Goal: Transaction & Acquisition: Purchase product/service

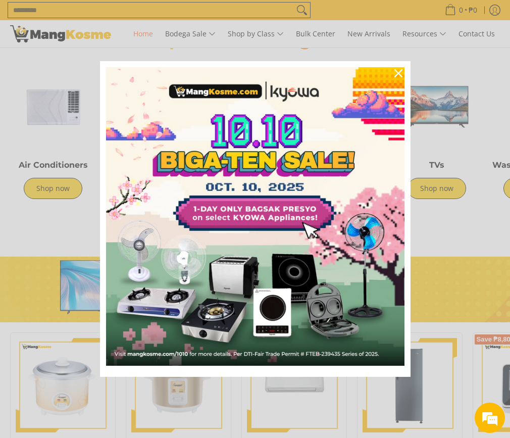
scroll to position [0, 647]
click at [457, 222] on div "Marketing offer form" at bounding box center [255, 219] width 510 height 438
click at [441, 215] on div "Marketing offer form" at bounding box center [255, 219] width 510 height 438
drag, startPoint x: 443, startPoint y: 65, endPoint x: 431, endPoint y: 74, distance: 14.4
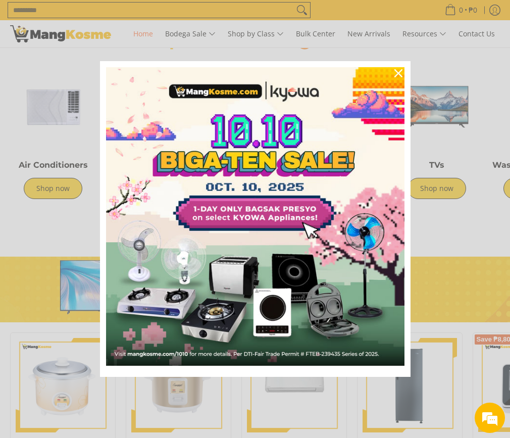
click at [443, 65] on div "Marketing offer form" at bounding box center [255, 219] width 510 height 438
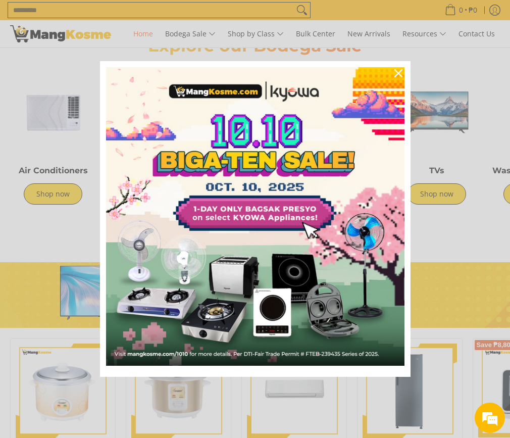
scroll to position [0, 1294]
click at [90, 68] on div "Marketing offer form" at bounding box center [255, 219] width 510 height 438
click at [470, 84] on div "Marketing offer form" at bounding box center [255, 219] width 510 height 438
drag, startPoint x: 459, startPoint y: 236, endPoint x: 390, endPoint y: 222, distance: 70.6
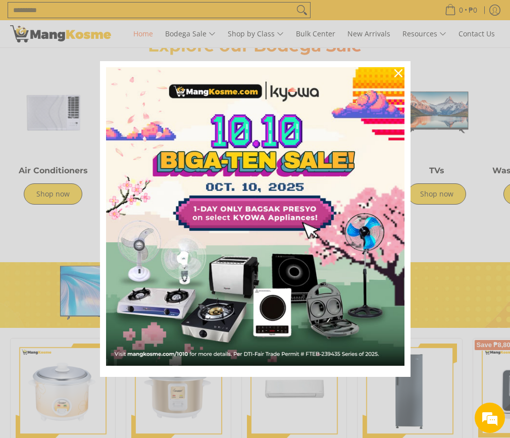
click at [458, 235] on div "Marketing offer form" at bounding box center [255, 219] width 510 height 438
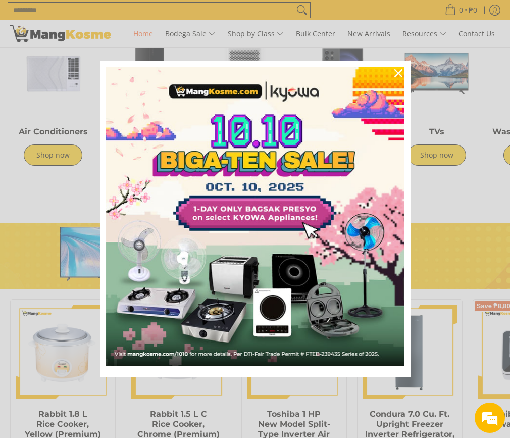
drag, startPoint x: 471, startPoint y: 190, endPoint x: 465, endPoint y: 195, distance: 8.3
click at [471, 190] on div "Marketing offer form" at bounding box center [255, 219] width 510 height 438
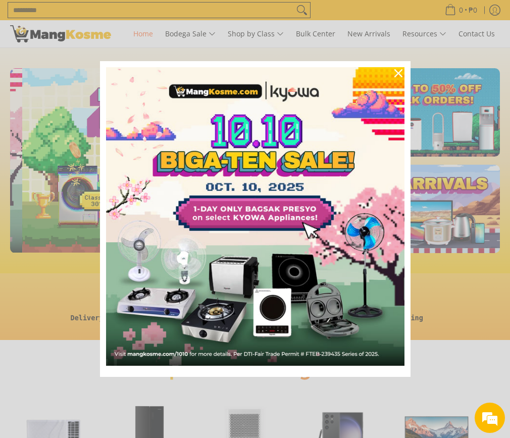
scroll to position [0, 323]
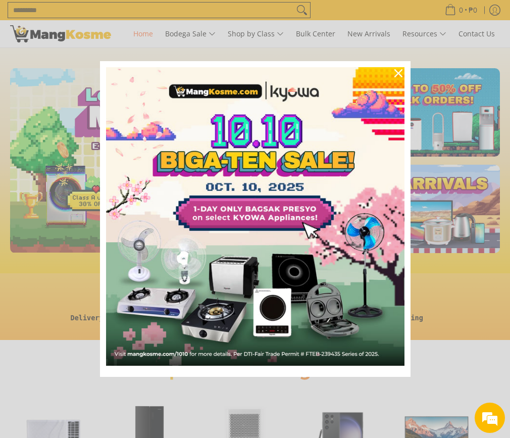
click at [450, 299] on div "Marketing offer form" at bounding box center [255, 219] width 510 height 438
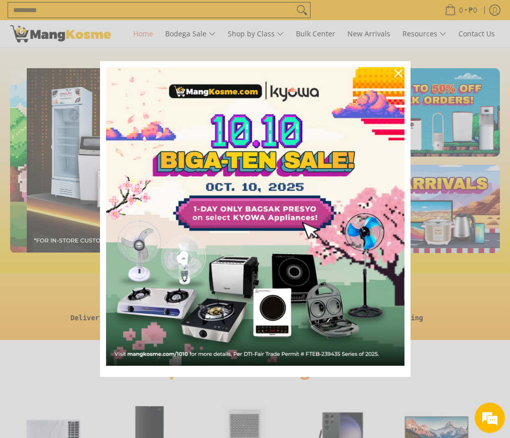
scroll to position [0, 647]
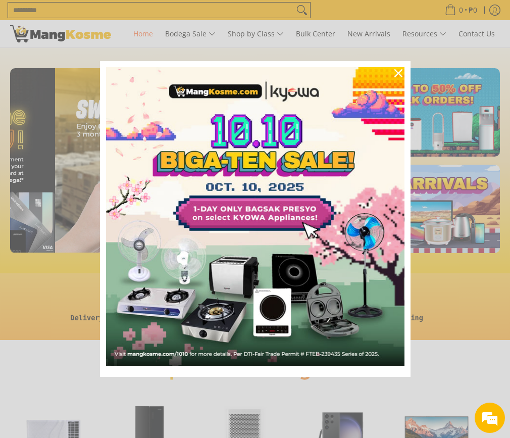
click at [451, 361] on div "Marketing offer form" at bounding box center [255, 219] width 510 height 438
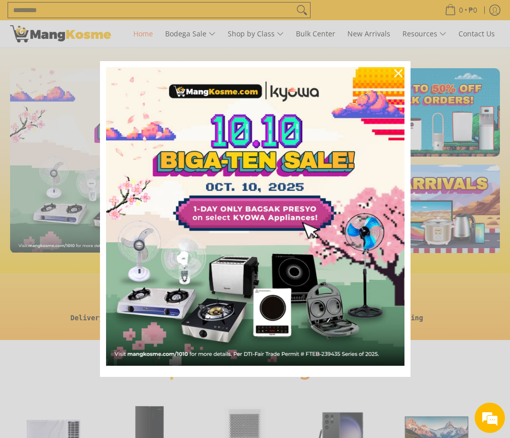
scroll to position [0, 1326]
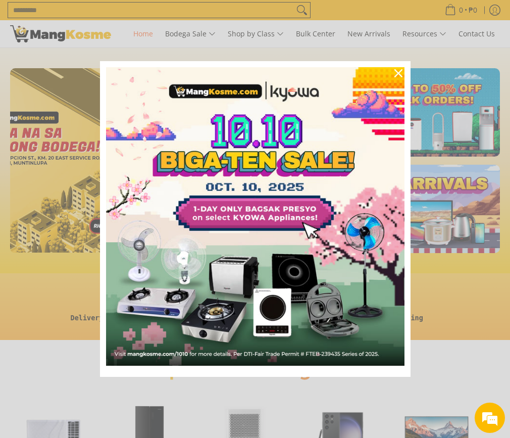
click at [448, 294] on div "Marketing offer form" at bounding box center [255, 219] width 510 height 438
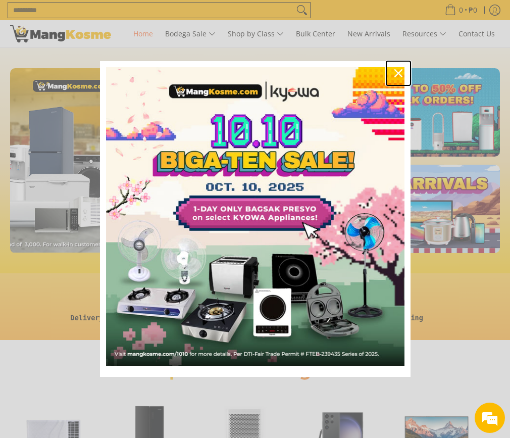
click at [402, 67] on div "Close" at bounding box center [398, 73] width 16 height 16
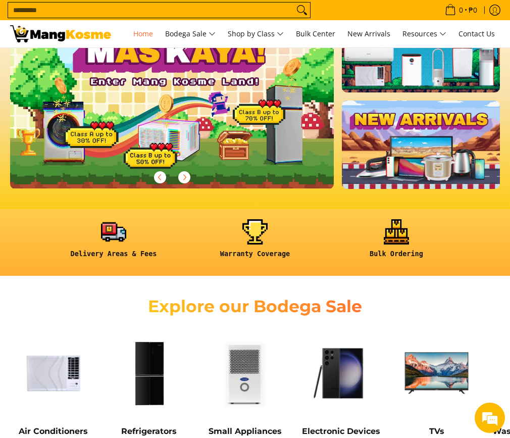
scroll to position [0, 0]
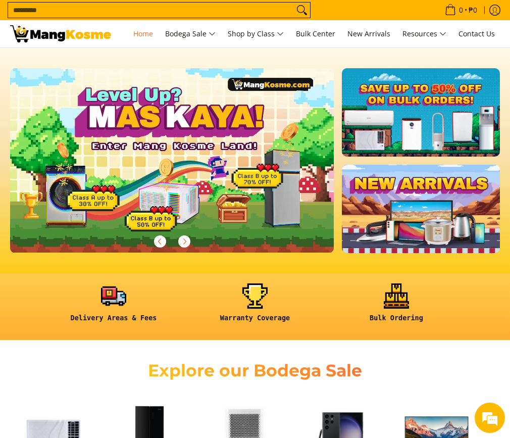
click at [254, 15] on input "Search..." at bounding box center [151, 10] width 286 height 15
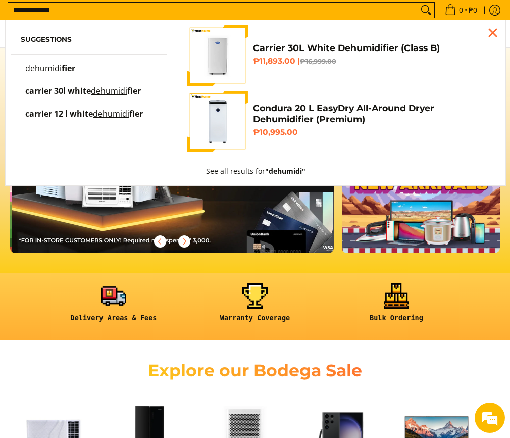
scroll to position [0, 647]
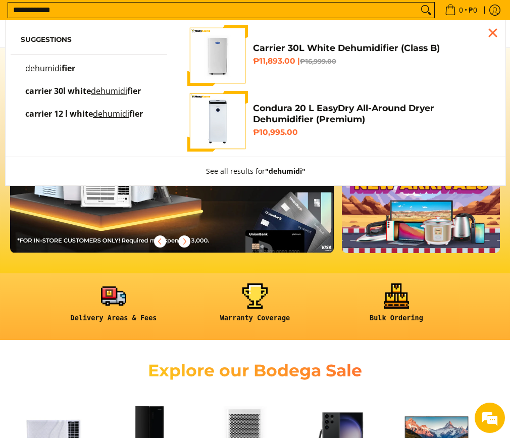
type input "**********"
click at [418, 3] on button "Search" at bounding box center [426, 10] width 16 height 15
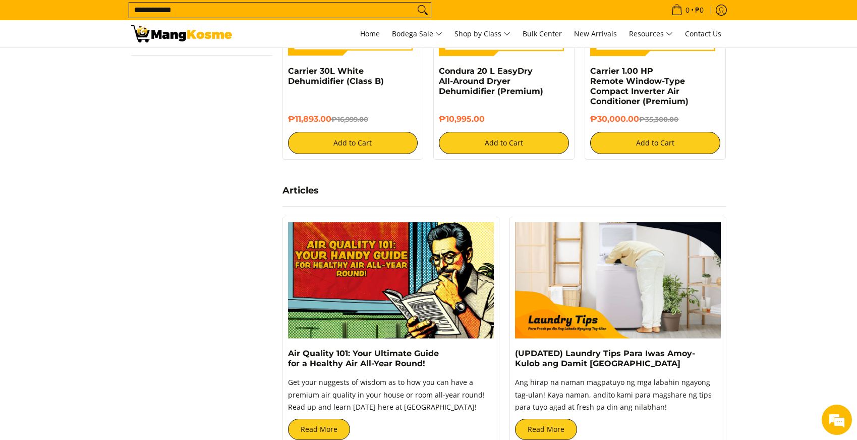
scroll to position [370, 0]
